Goal: Transaction & Acquisition: Purchase product/service

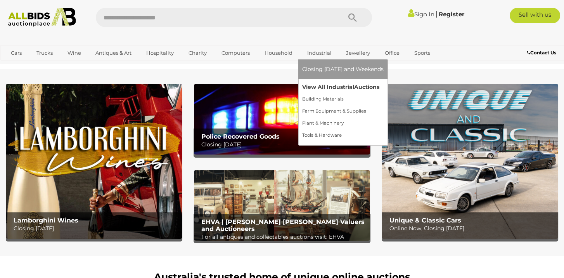
click at [311, 87] on link "View All Industrial Auctions" at bounding box center [342, 87] width 81 height 12
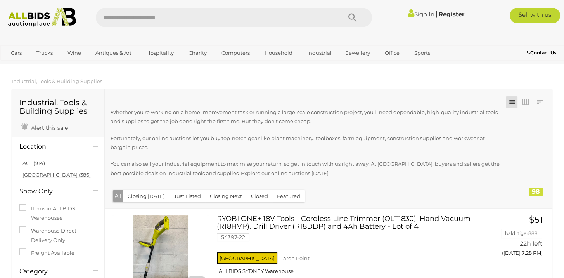
click at [38, 175] on link "NSW (386)" at bounding box center [56, 174] width 68 height 6
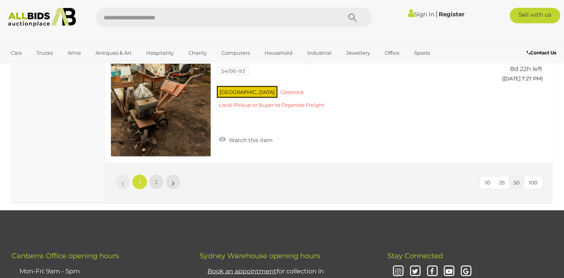
scroll to position [5817, 0]
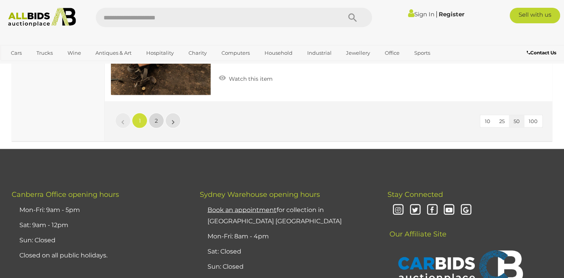
click at [160, 113] on link "2" at bounding box center [157, 121] width 16 height 16
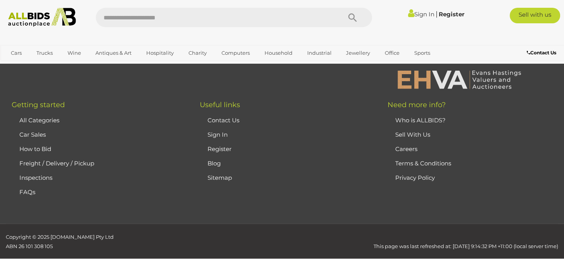
scroll to position [130, 0]
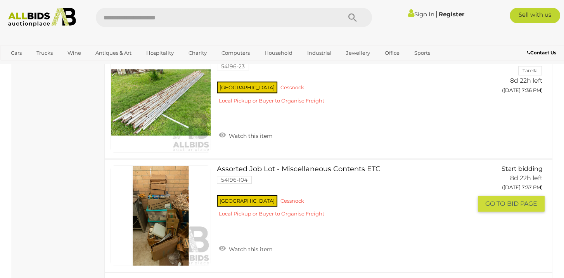
scroll to position [790, 0]
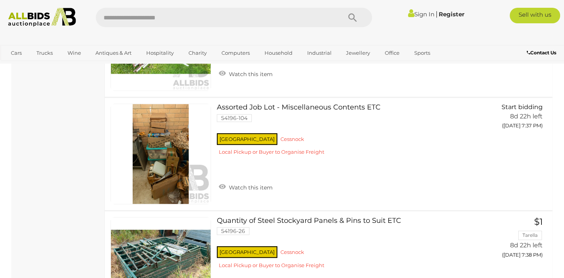
click at [29, 12] on img at bounding box center [42, 17] width 76 height 19
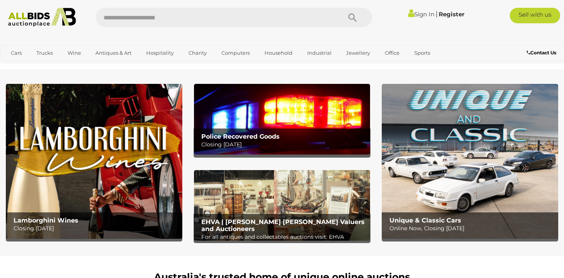
click at [249, 130] on div "Police Recovered Goods Closing Tuesday 14th October" at bounding box center [283, 140] width 173 height 25
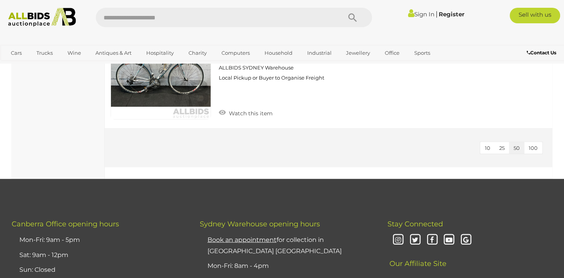
scroll to position [2637, 0]
